Goal: Navigation & Orientation: Find specific page/section

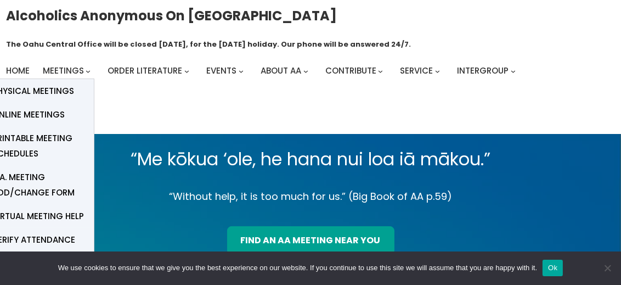
click at [65, 76] on span "Meetings" at bounding box center [63, 71] width 41 height 12
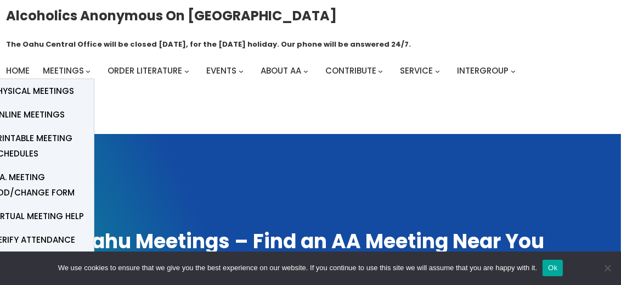
click at [53, 99] on span "Physical Meetings" at bounding box center [33, 90] width 82 height 15
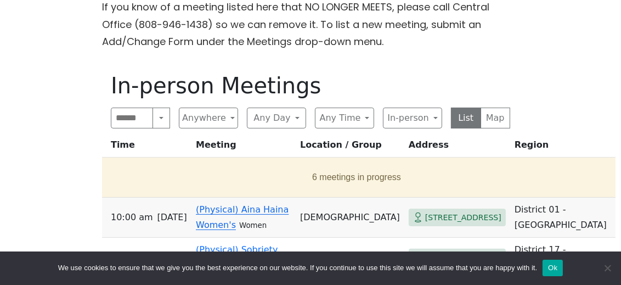
scroll to position [304, 0]
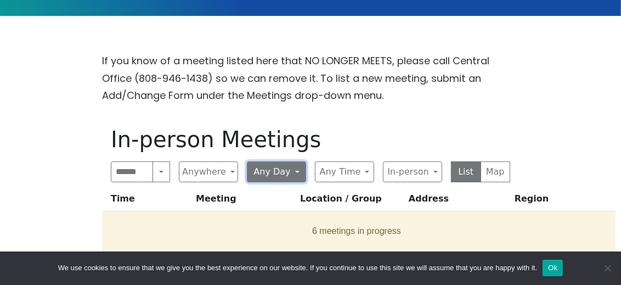
click at [295, 161] on button "Any Day" at bounding box center [276, 171] width 59 height 21
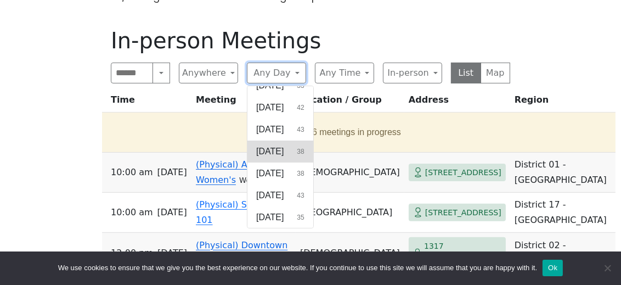
scroll to position [426, 0]
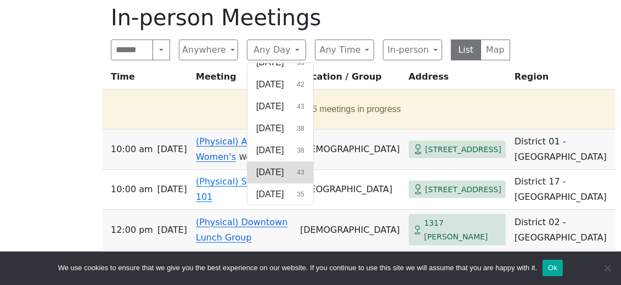
click at [294, 161] on button "[DATE] 43" at bounding box center [280, 172] width 66 height 22
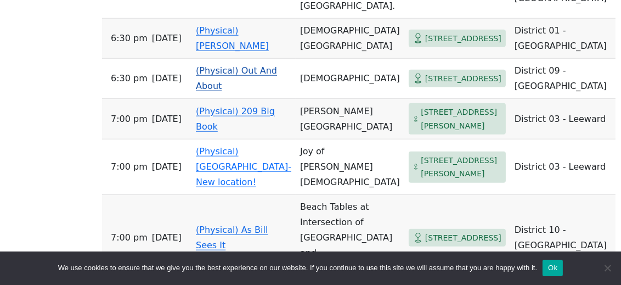
scroll to position [1280, 0]
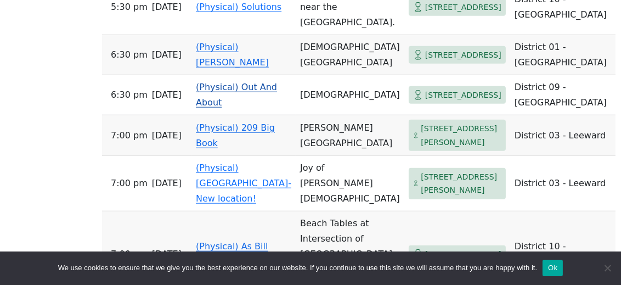
click at [217, 108] on link "(Physical) Out And About" at bounding box center [236, 95] width 81 height 26
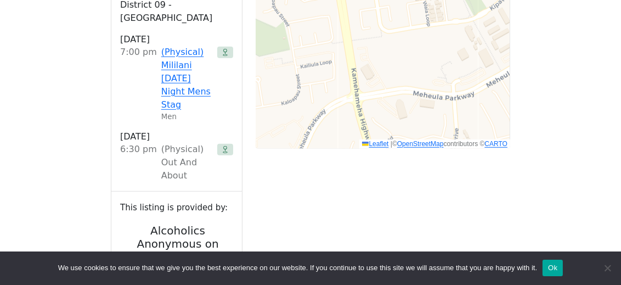
scroll to position [942, 0]
